Goal: Browse casually: Explore the website without a specific task or goal

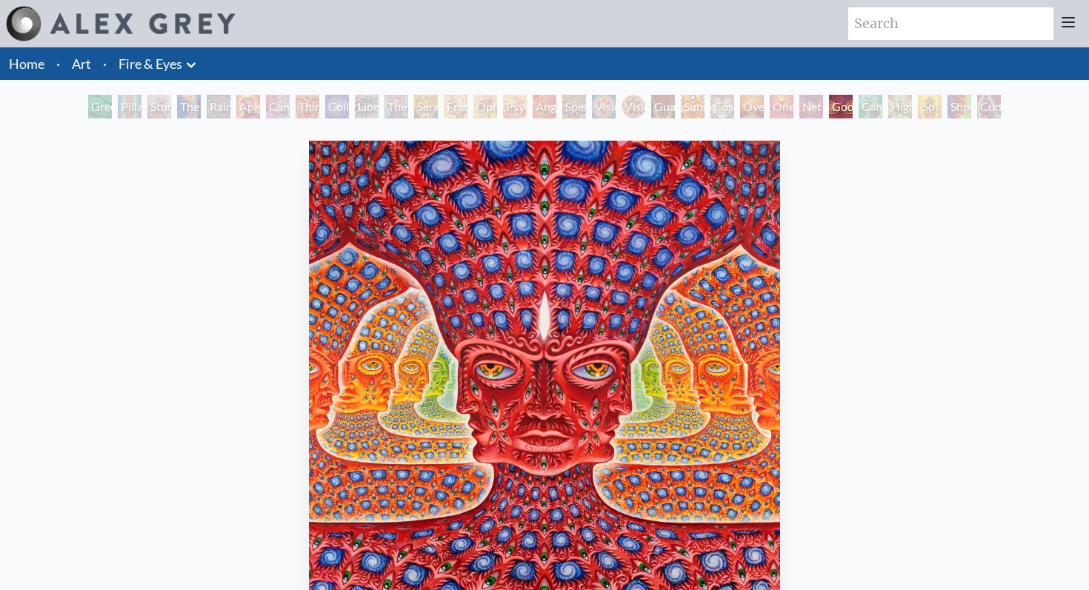
click at [862, 105] on div "Cannafist" at bounding box center [871, 107] width 24 height 24
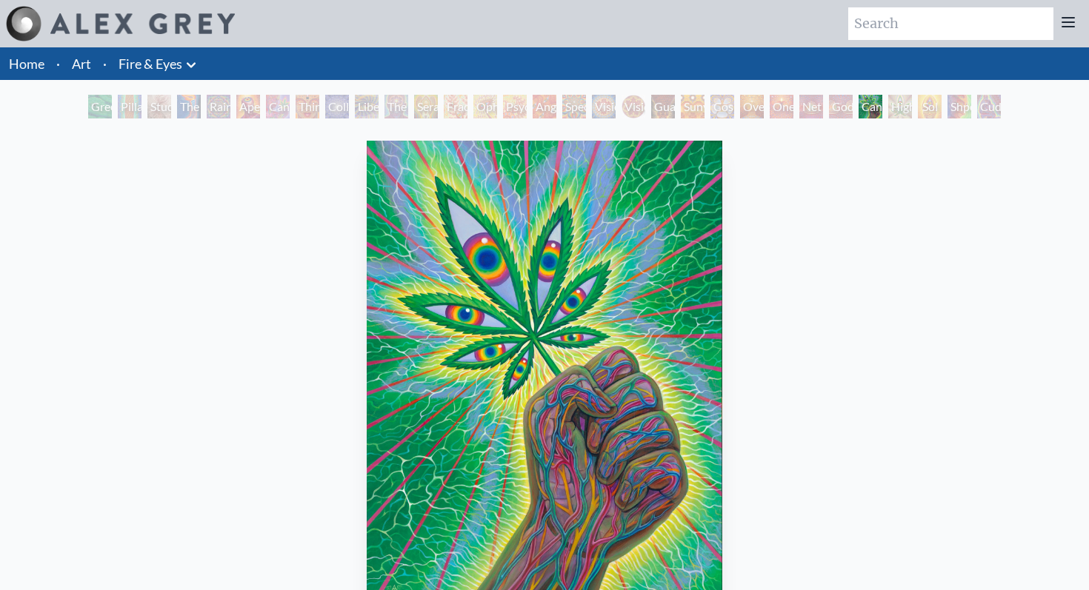
click at [330, 105] on div "Collective Vision" at bounding box center [337, 107] width 24 height 24
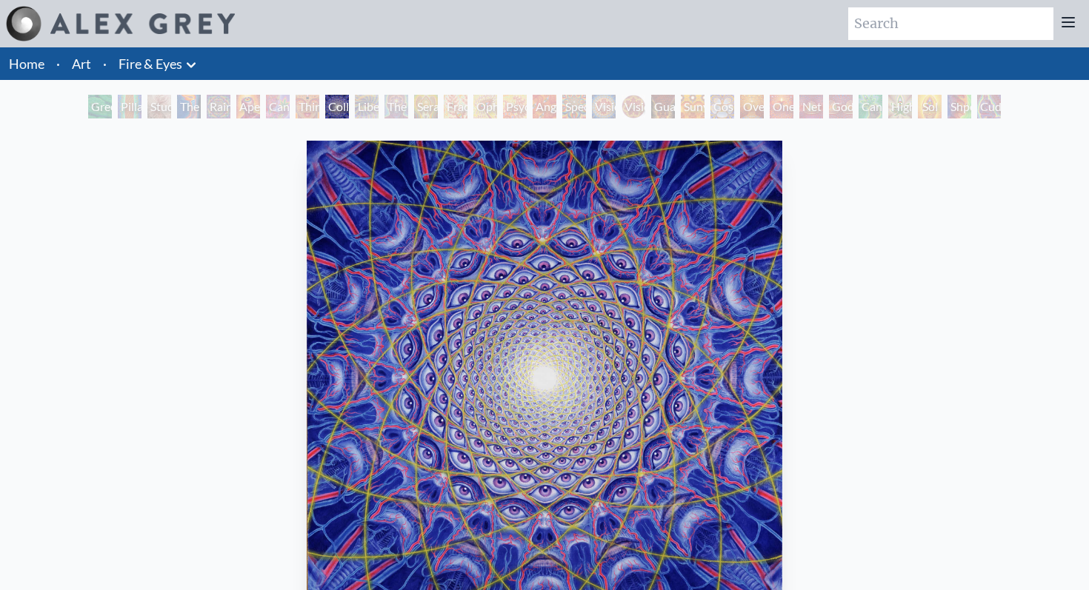
click at [834, 104] on div "Godself" at bounding box center [841, 107] width 24 height 24
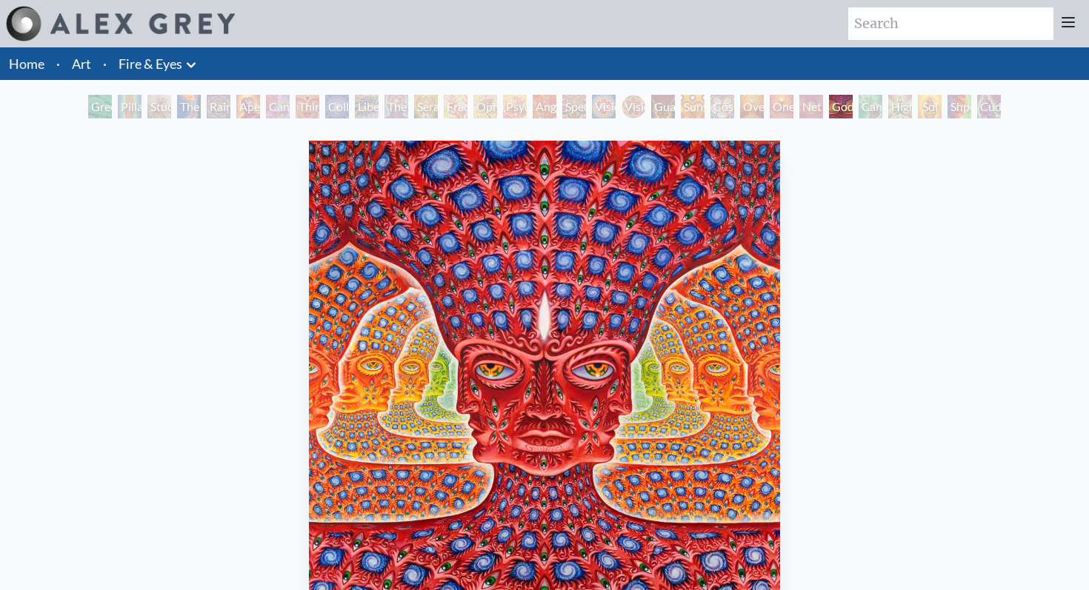
click at [137, 107] on div "Pillar of Awareness" at bounding box center [130, 107] width 24 height 24
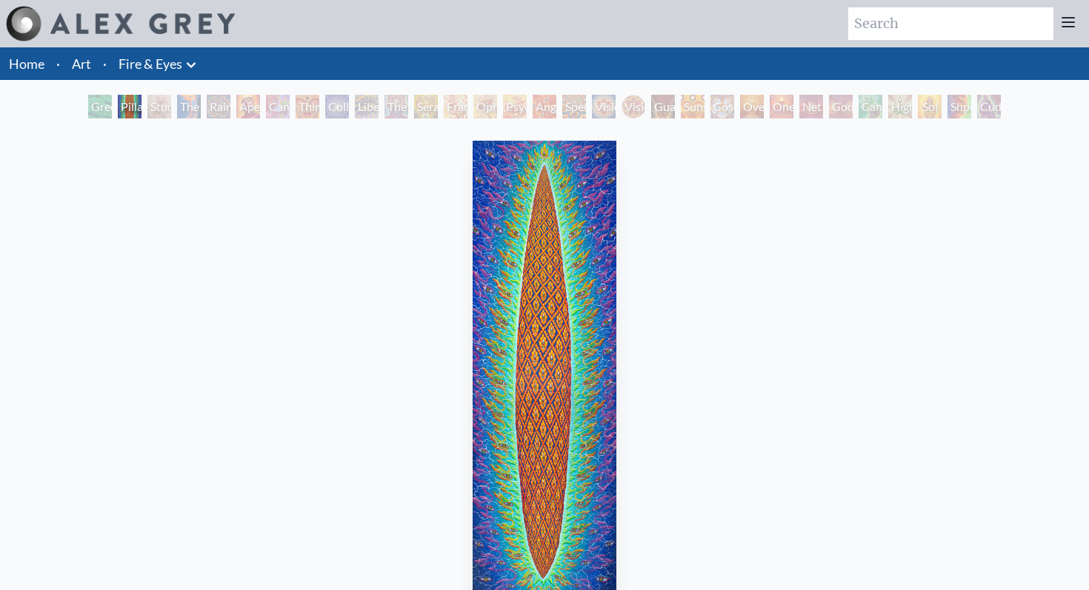
click at [302, 110] on div "Third Eye Tears of Joy" at bounding box center [308, 107] width 24 height 24
